Goal: Task Accomplishment & Management: Use online tool/utility

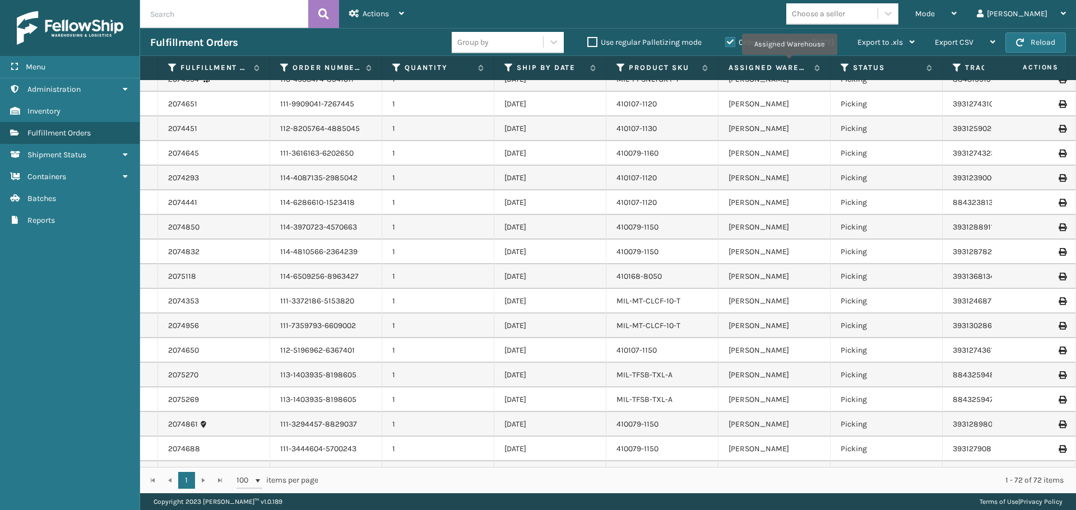
scroll to position [728, 0]
click at [930, 69] on icon at bounding box center [927, 67] width 9 height 7
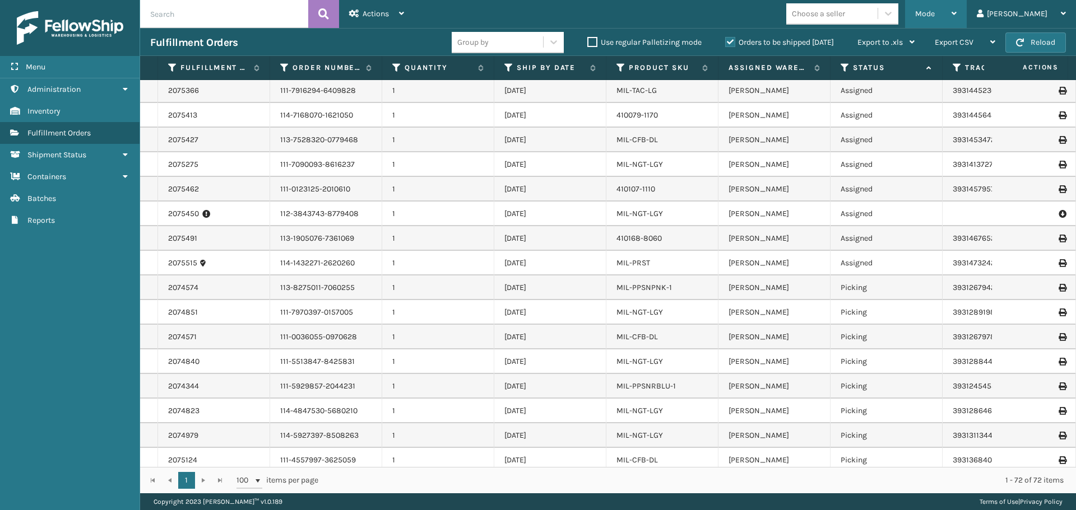
scroll to position [112, 0]
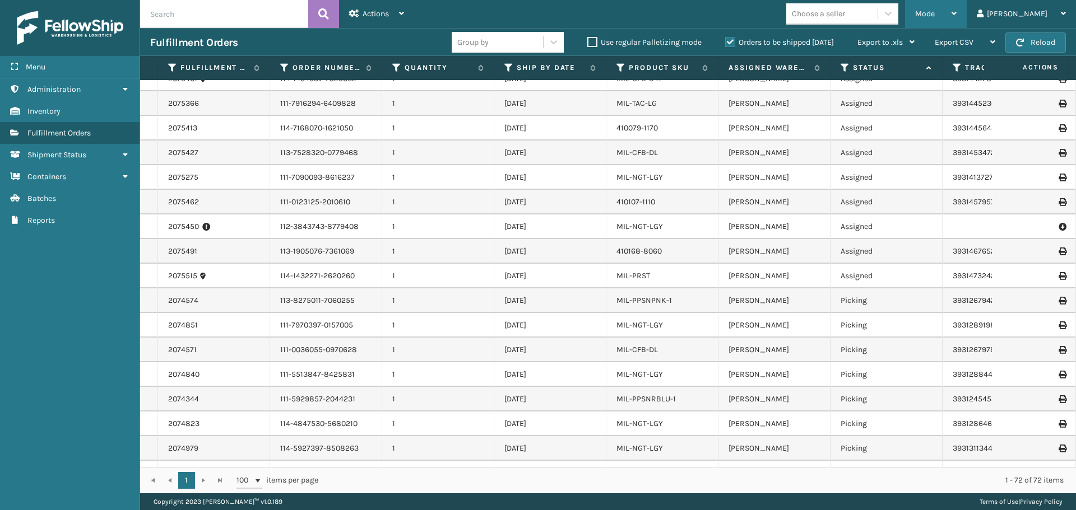
click at [956, 8] on div "Mode" at bounding box center [935, 14] width 41 height 28
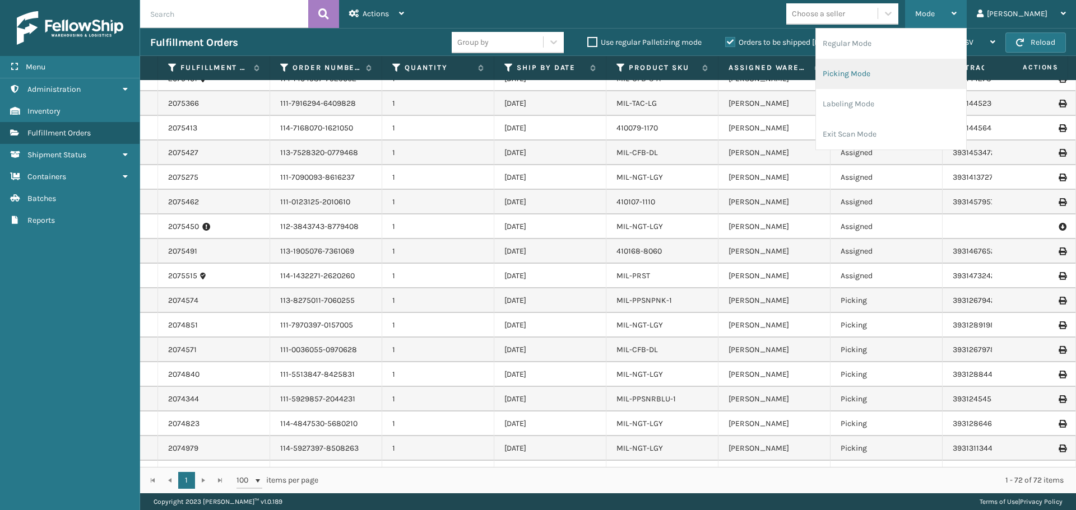
click at [903, 75] on li "Picking Mode" at bounding box center [891, 74] width 150 height 30
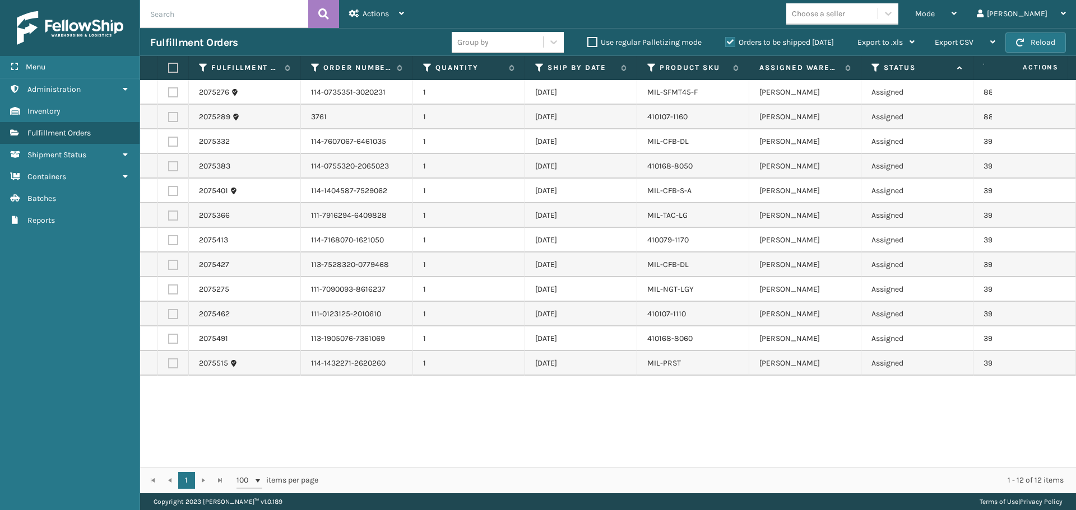
click at [171, 65] on label at bounding box center [171, 68] width 7 height 10
click at [169, 65] on input "checkbox" at bounding box center [168, 67] width 1 height 7
checkbox input "true"
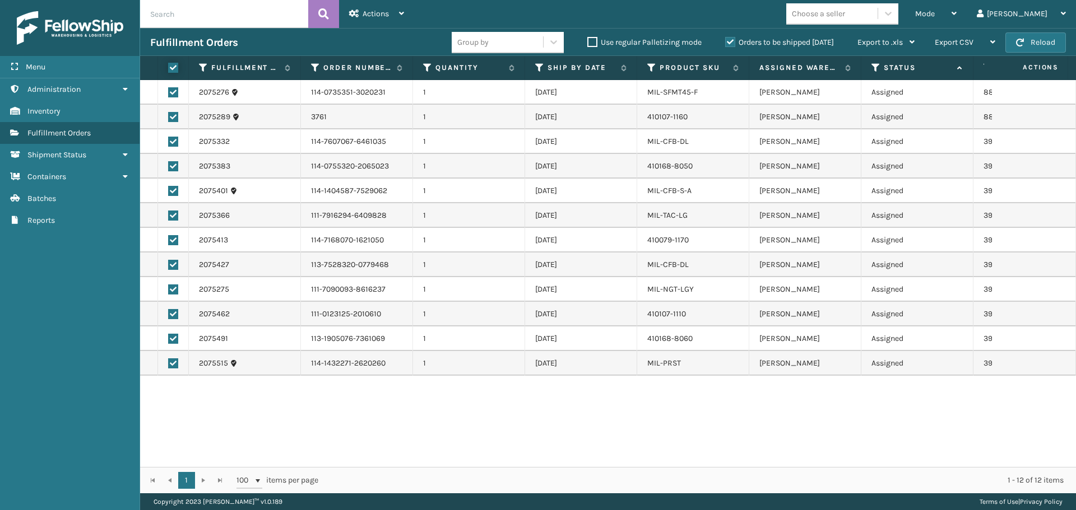
checkbox input "true"
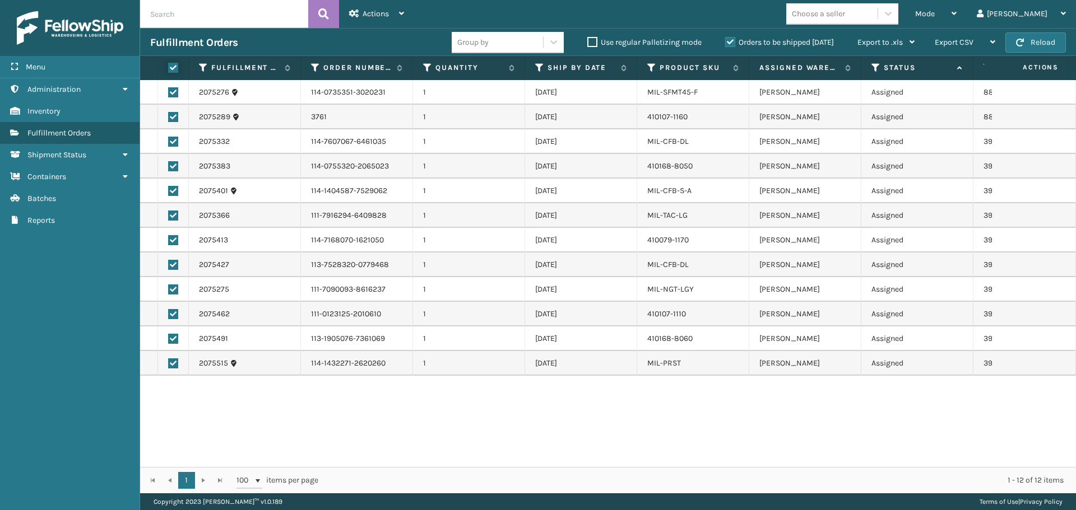
checkbox input "true"
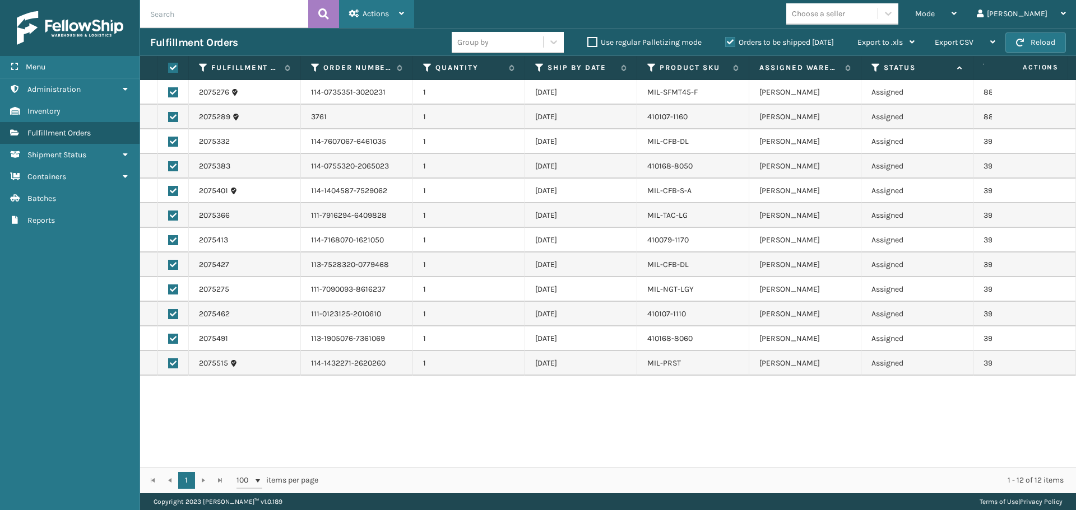
click at [414, 8] on div "Actions Settings Remove All Filters Export Labels Create Picking Batch" at bounding box center [376, 14] width 75 height 28
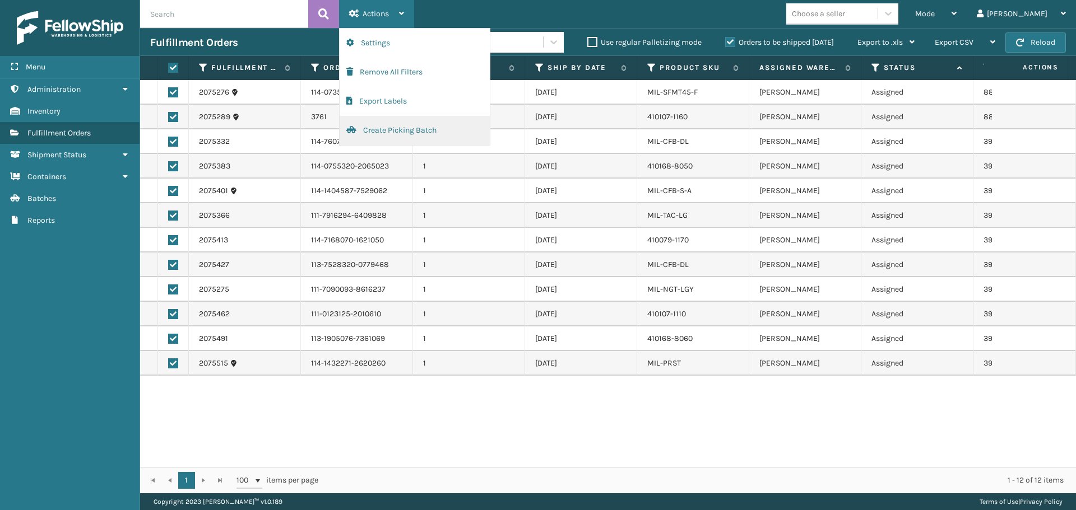
click at [443, 128] on button "Create Picking Batch" at bounding box center [415, 130] width 150 height 29
